Goal: Find specific page/section: Find specific page/section

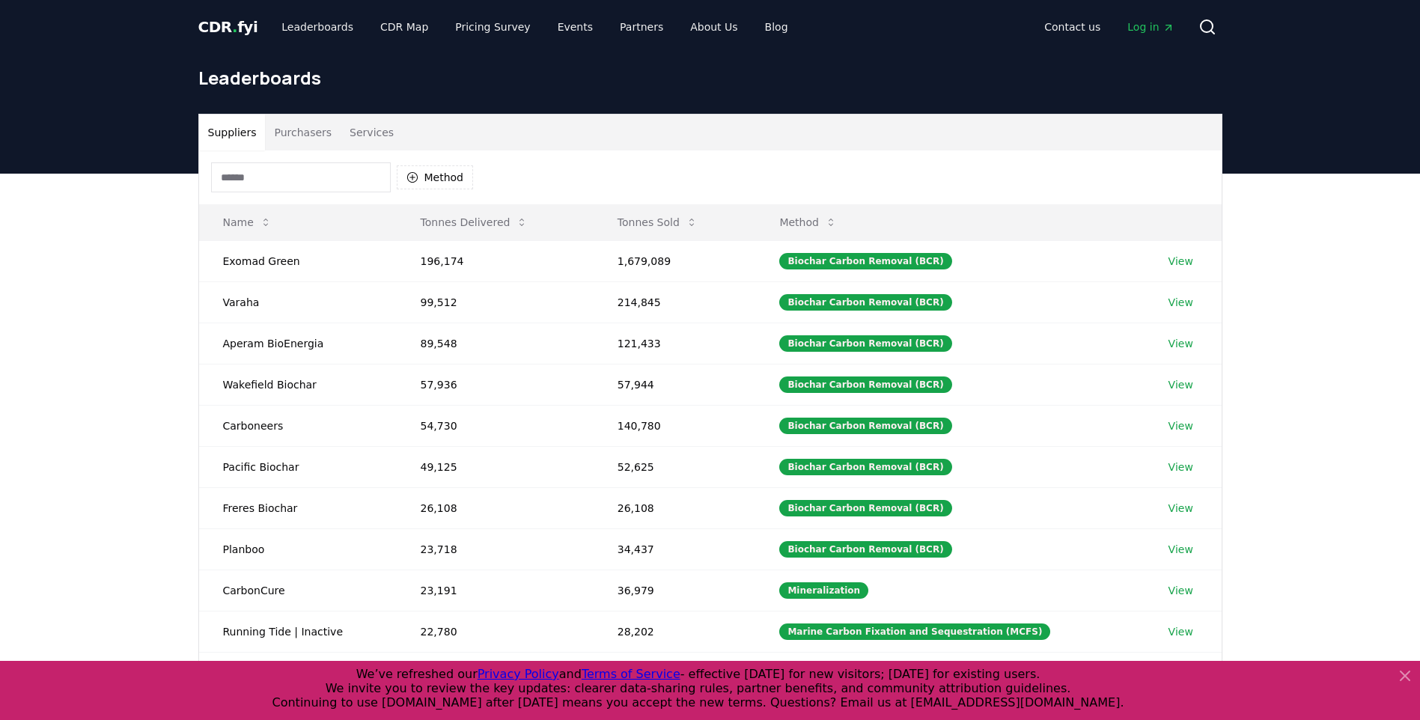
click at [1399, 673] on icon at bounding box center [1405, 676] width 18 height 18
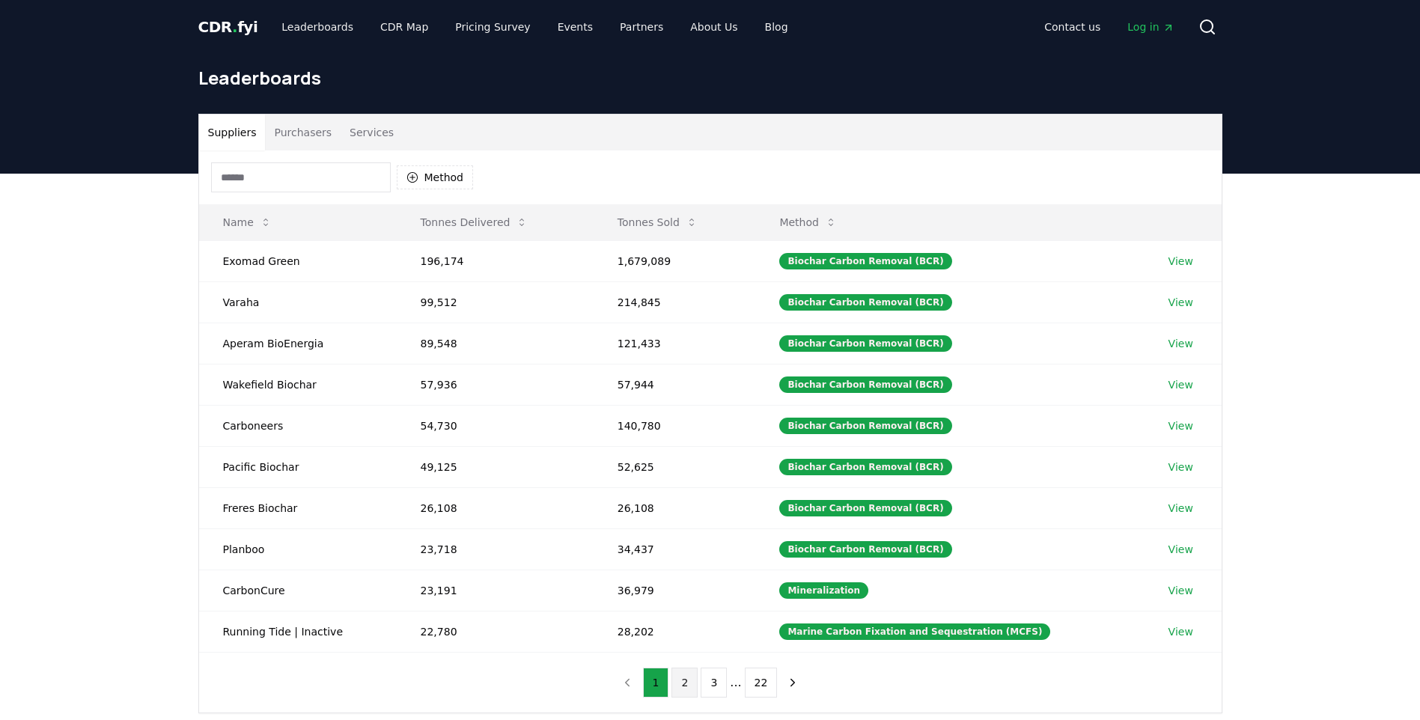
click at [690, 685] on button "2" at bounding box center [685, 683] width 26 height 30
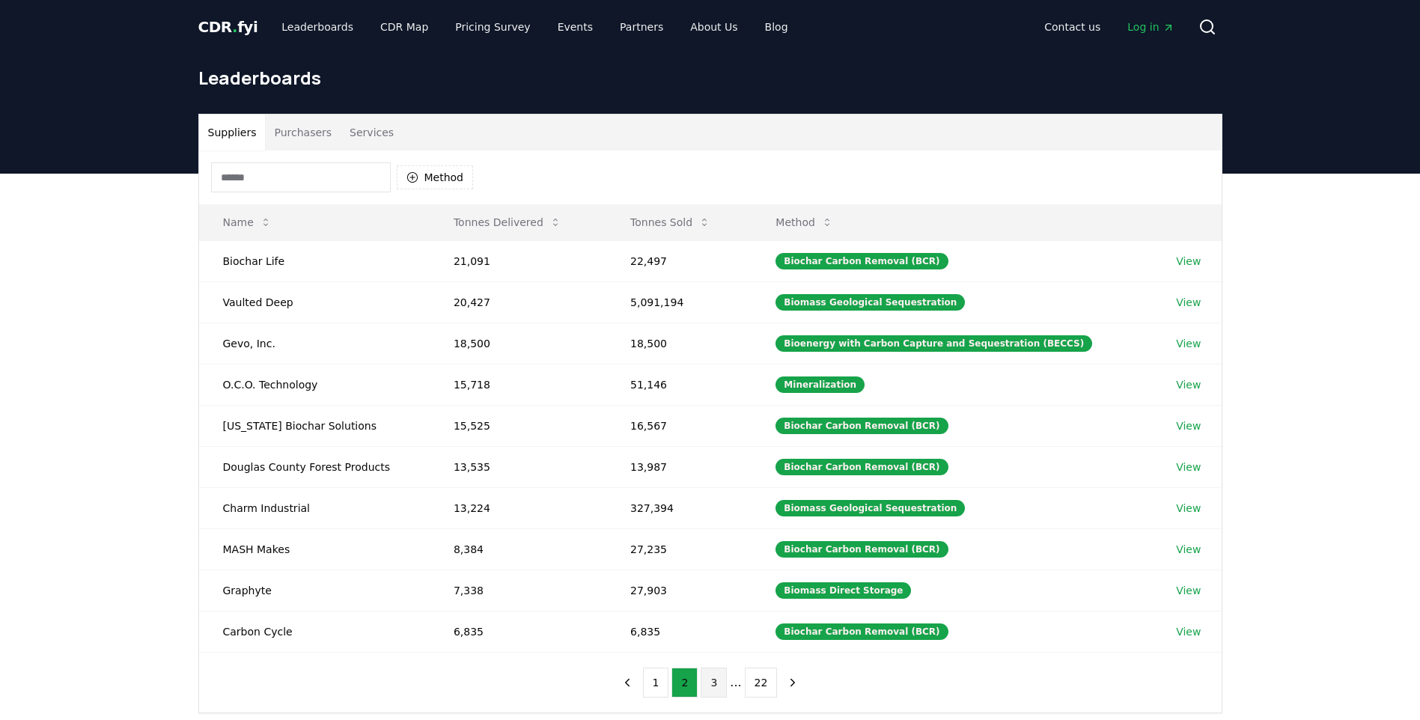
click at [714, 685] on button "3" at bounding box center [714, 683] width 26 height 30
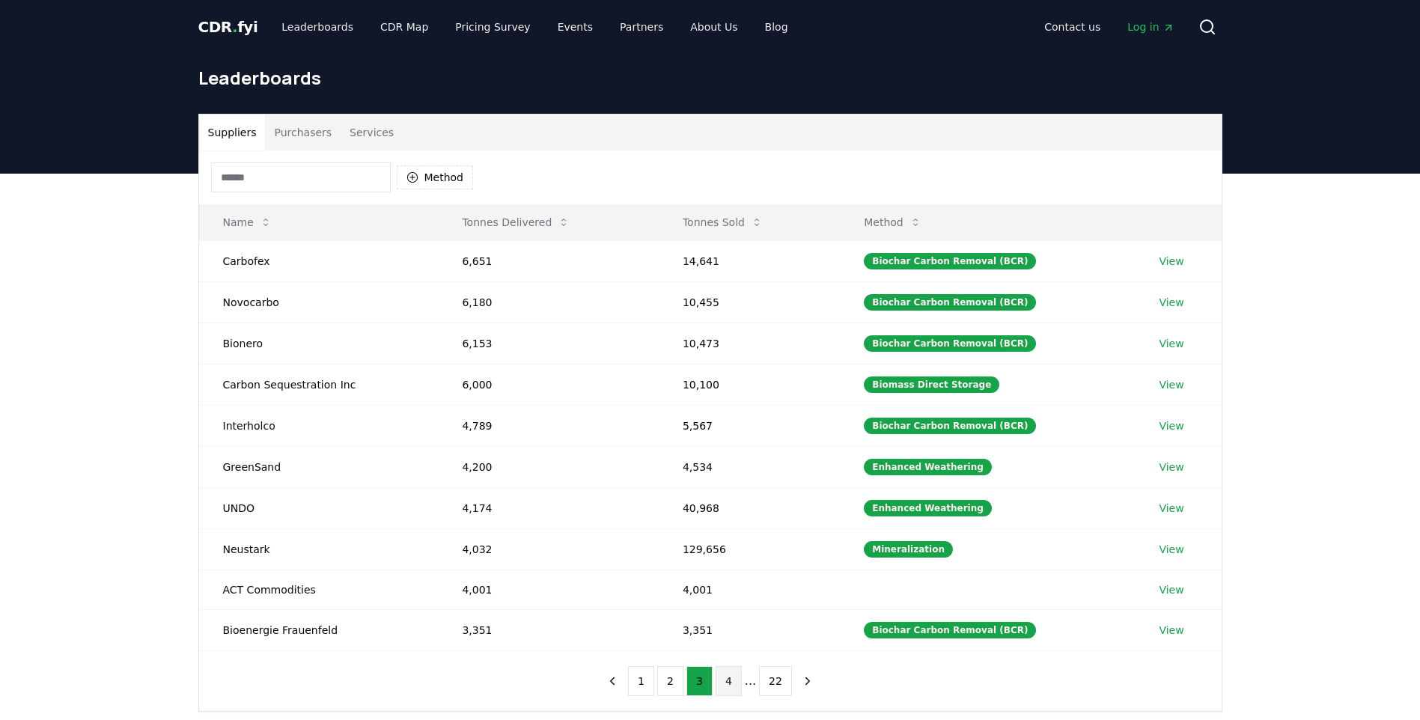
click at [728, 684] on button "4" at bounding box center [729, 681] width 26 height 30
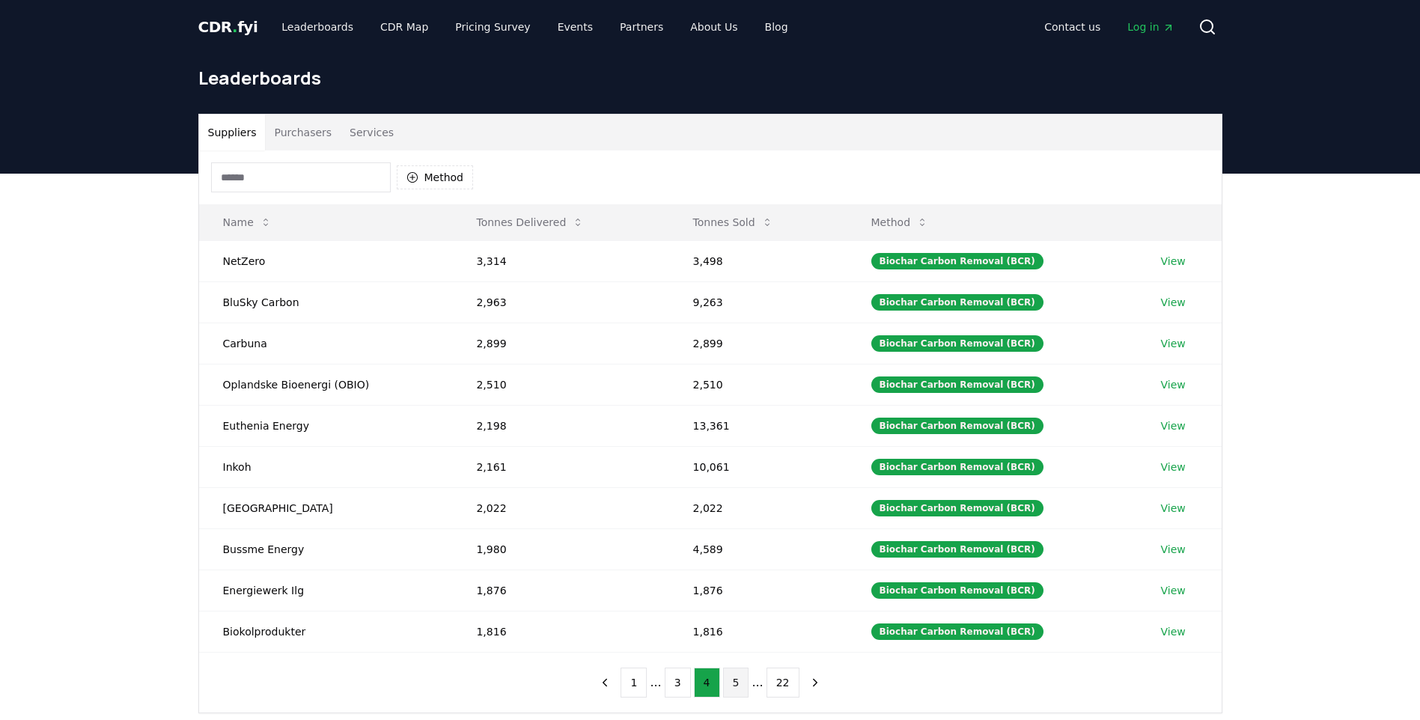
click at [732, 684] on button "5" at bounding box center [736, 683] width 26 height 30
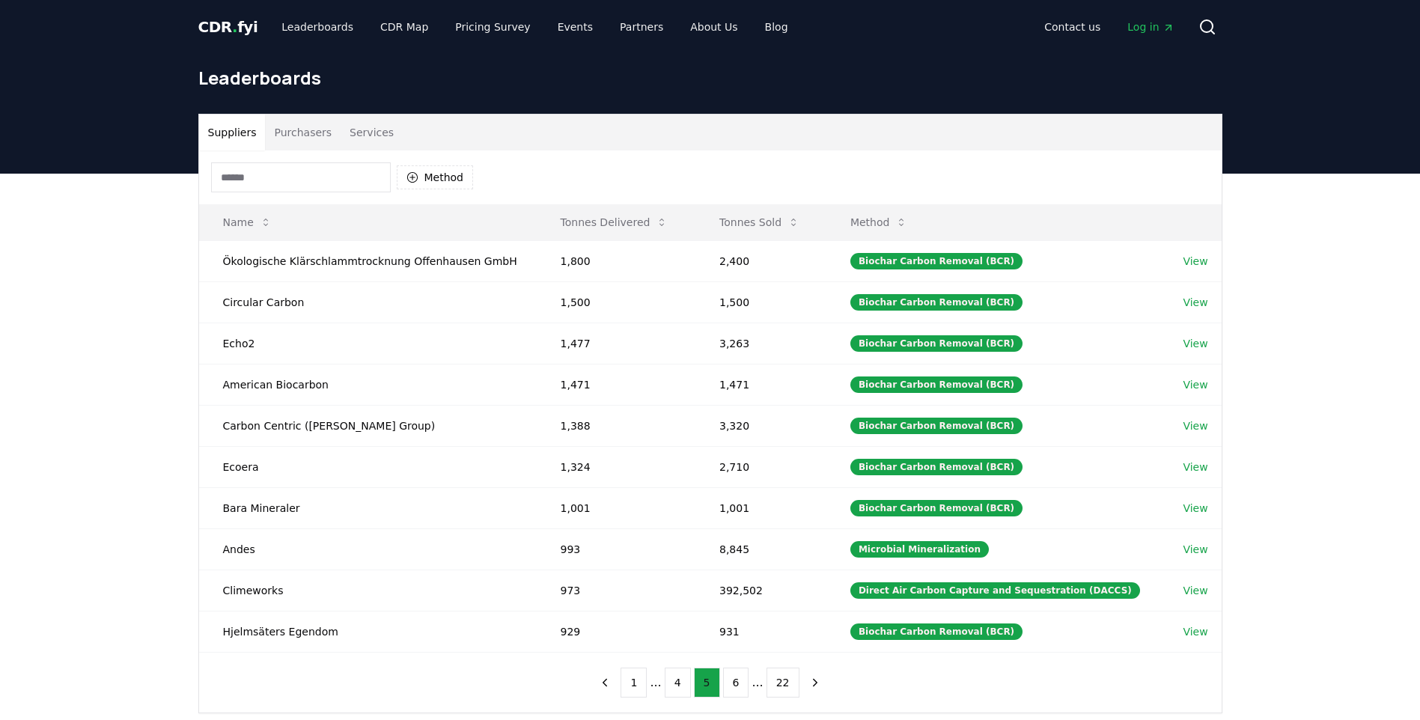
click at [732, 684] on button "6" at bounding box center [736, 683] width 26 height 30
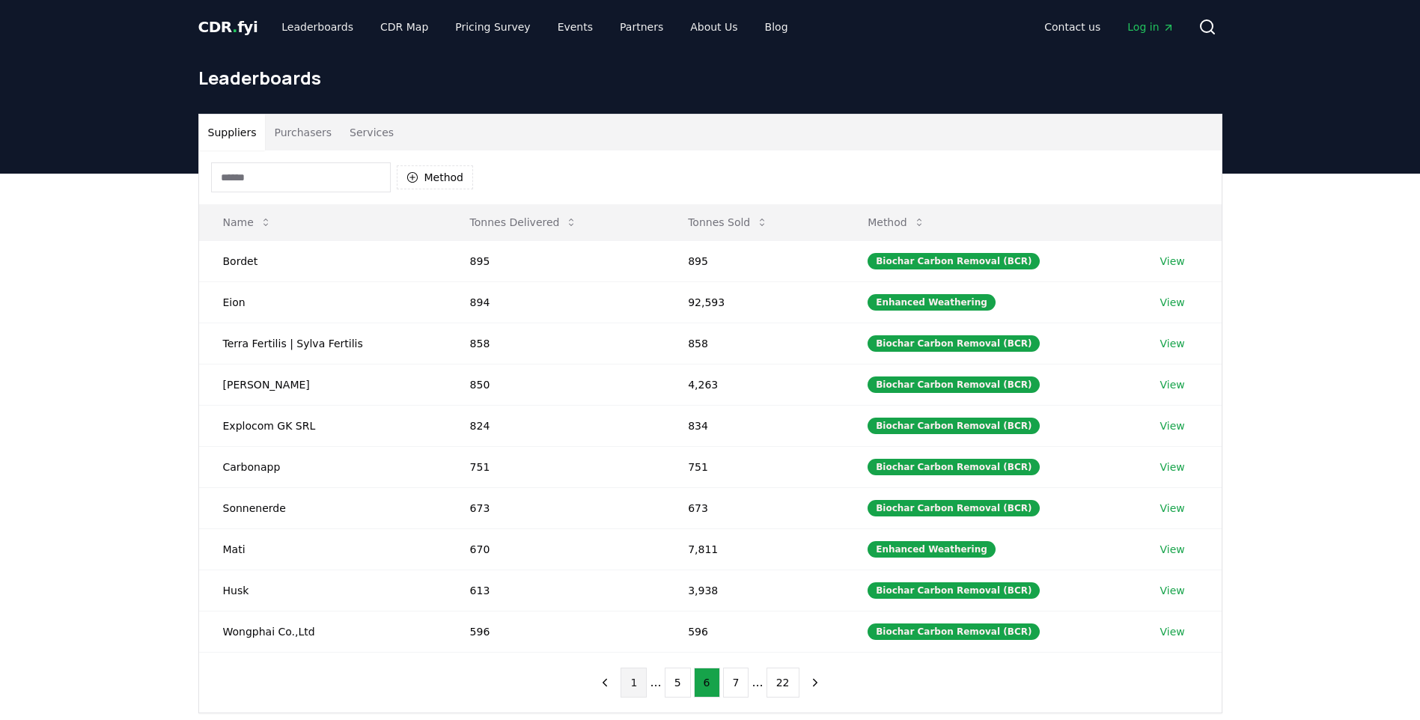
click at [642, 687] on button "1" at bounding box center [634, 683] width 26 height 30
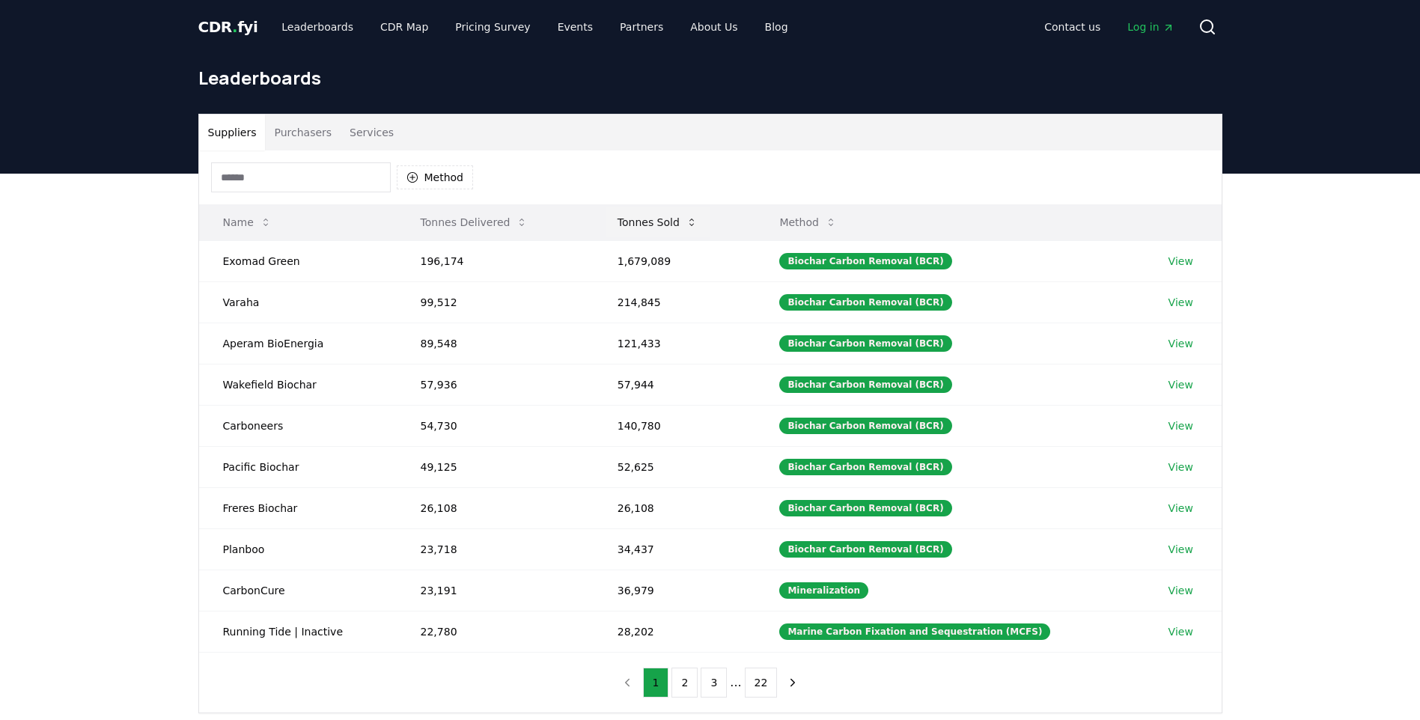
click at [695, 222] on icon at bounding box center [692, 222] width 12 height 12
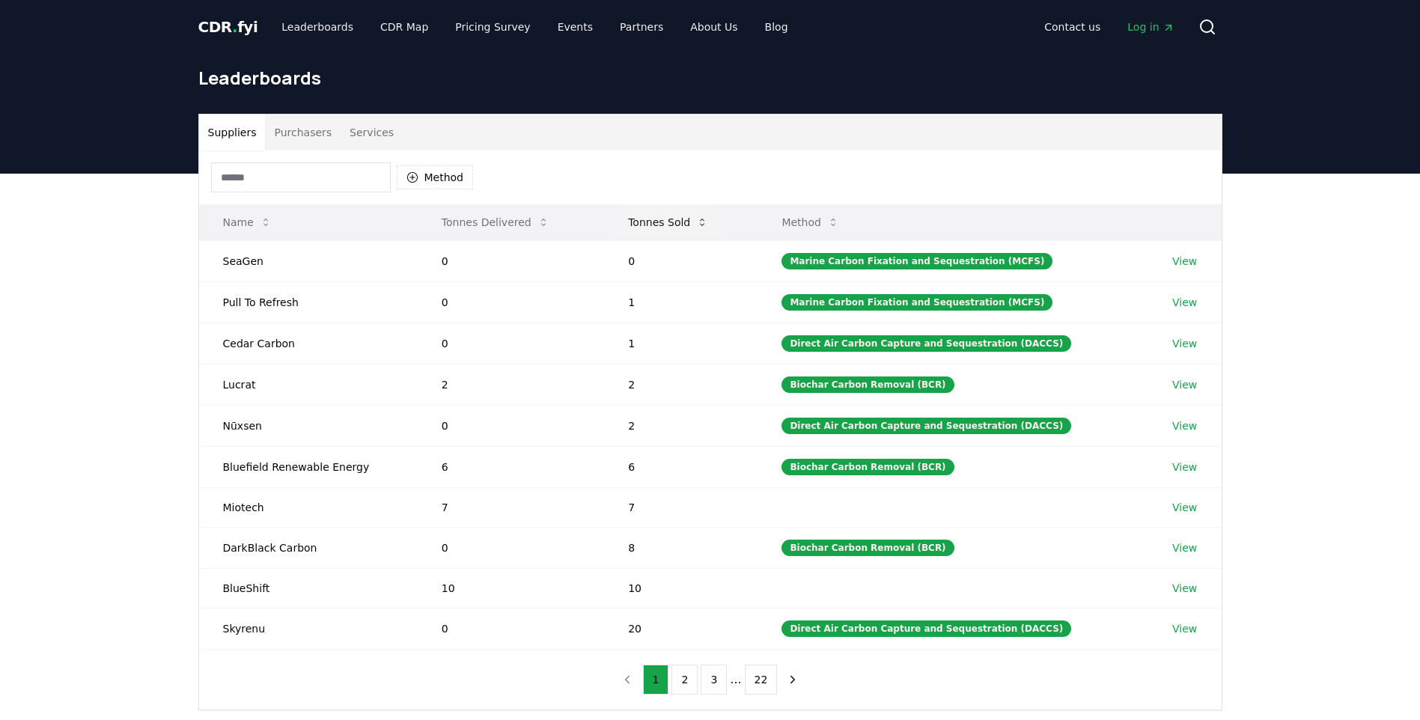
click at [703, 225] on icon at bounding box center [702, 222] width 12 height 12
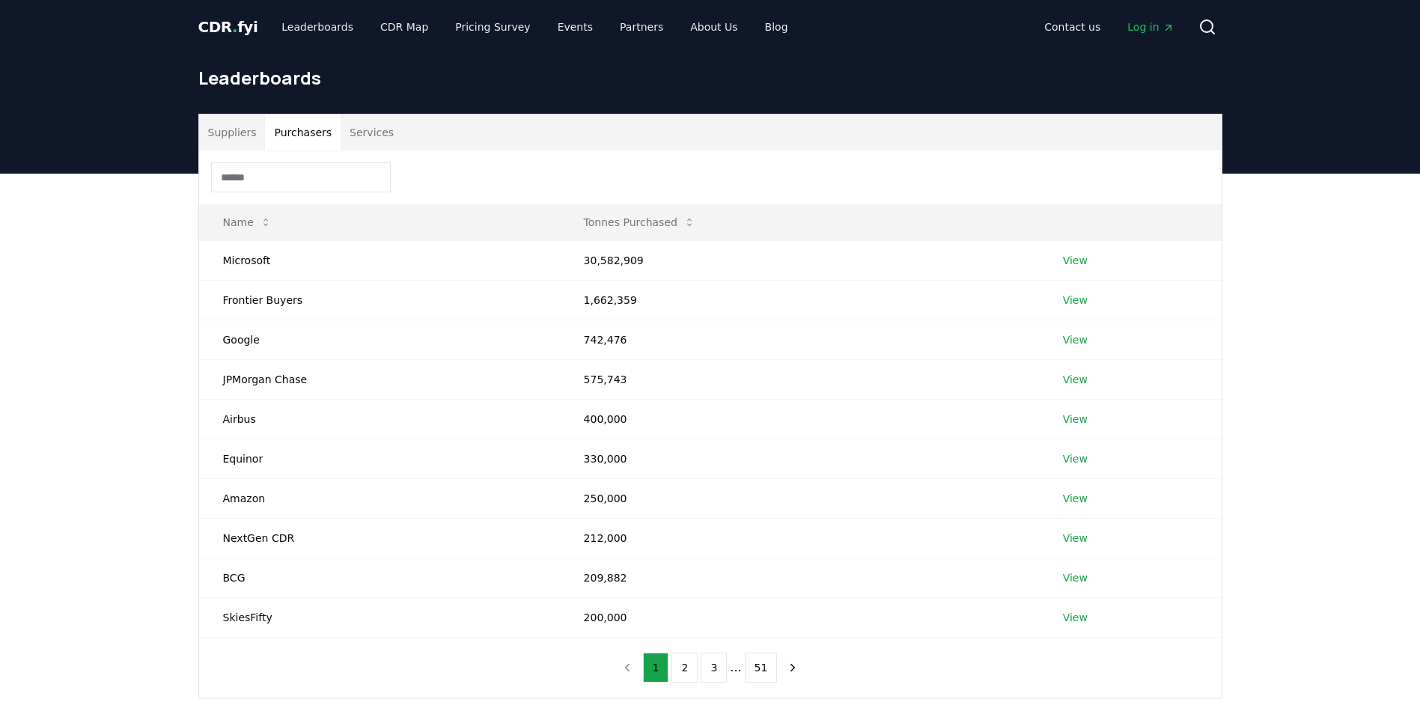
click at [311, 130] on button "Purchasers" at bounding box center [303, 133] width 76 height 36
click at [243, 135] on button "Suppliers" at bounding box center [232, 133] width 67 height 36
